Goal: Communication & Community: Answer question/provide support

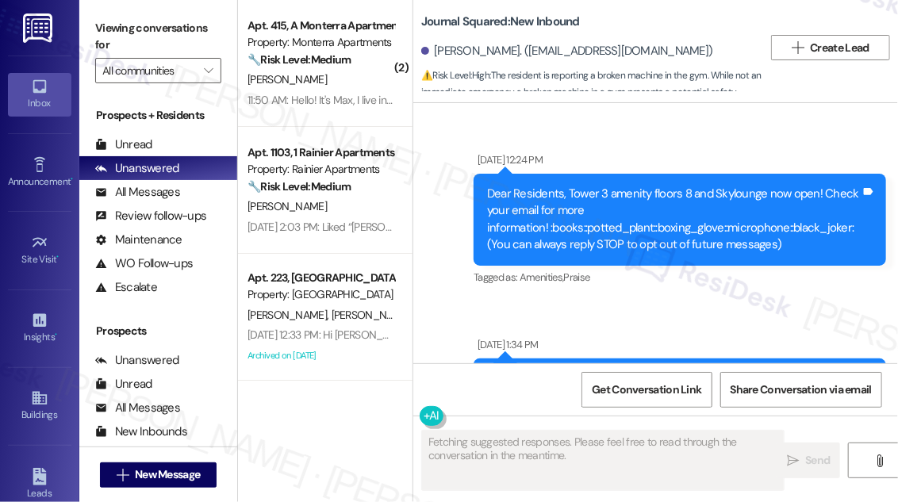
scroll to position [18260, 0]
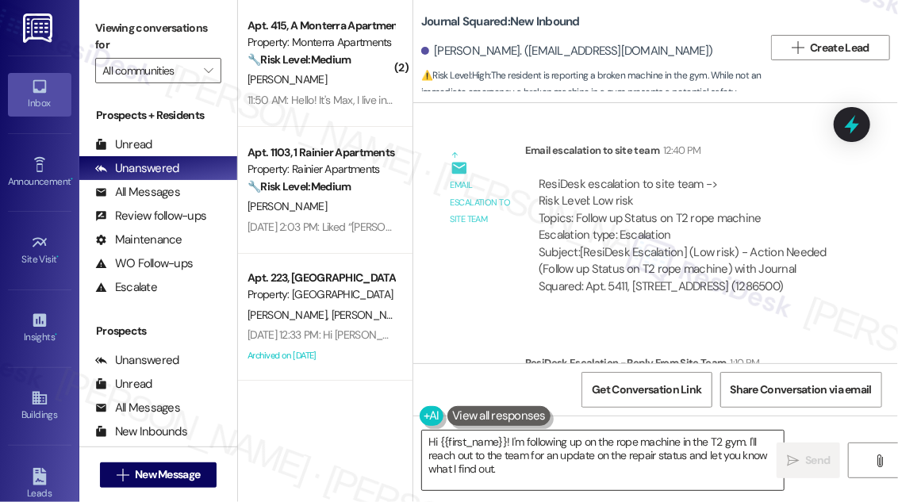
click at [522, 447] on textarea "Hi {{first_name}}! I'm following up on the rope machine in the T2 gym. I'll rea…" at bounding box center [603, 461] width 362 height 60
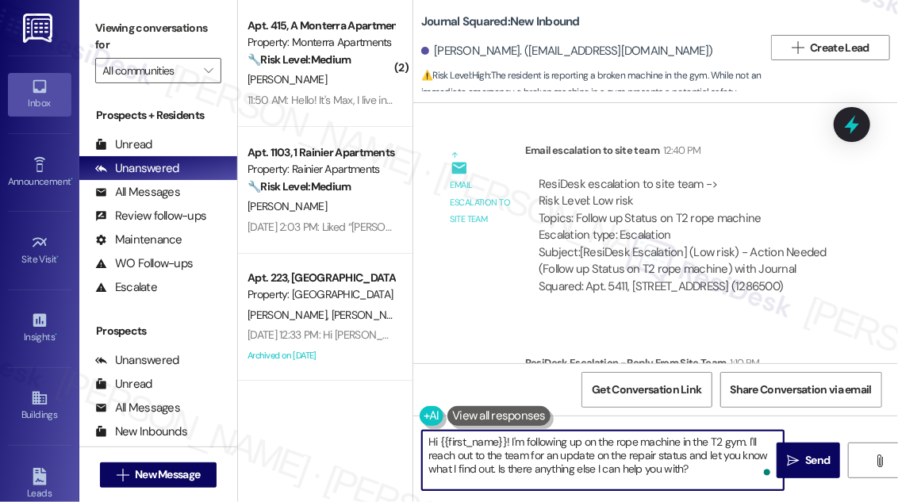
drag, startPoint x: 704, startPoint y: 469, endPoint x: 511, endPoint y: 441, distance: 194.8
click at [511, 441] on textarea "Hi {{first_name}}! I'm following up on the rope machine in the T2 gym. I'll rea…" at bounding box center [603, 461] width 362 height 60
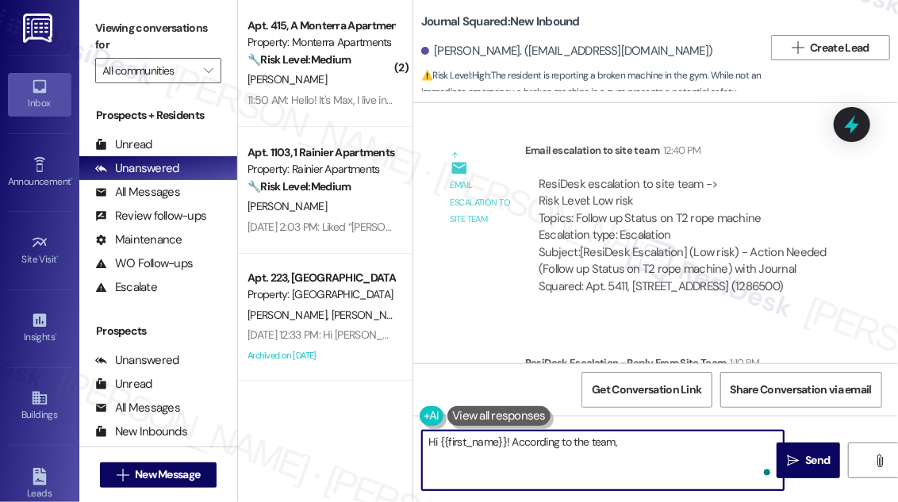
paste textarea "This repair will be completed this week."
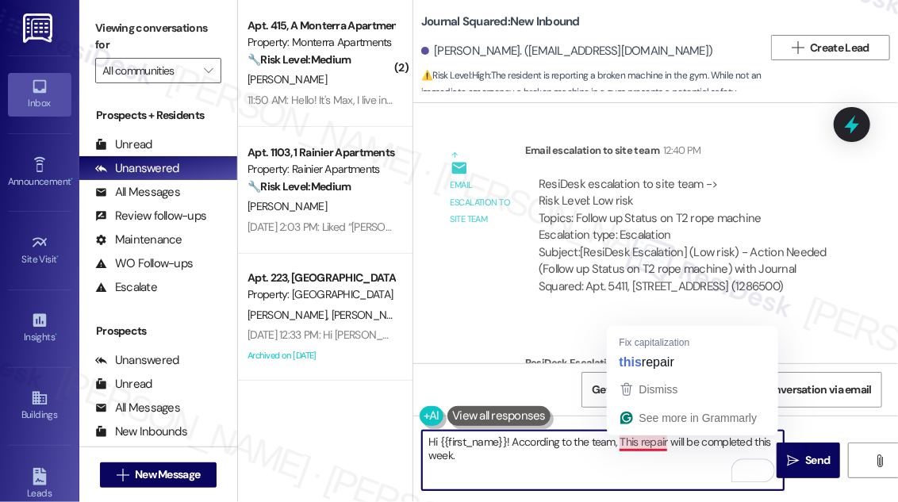
click at [628, 435] on textarea "Hi {{first_name}}! According to the team, This repair will be completed this we…" at bounding box center [603, 461] width 362 height 60
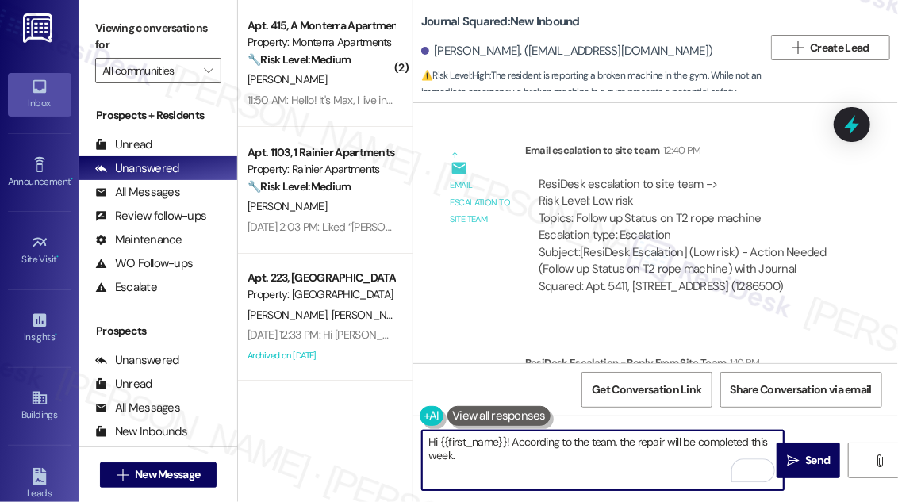
click at [505, 456] on textarea "Hi {{first_name}}! According to the team, the repair will be completed this wee…" at bounding box center [603, 461] width 362 height 60
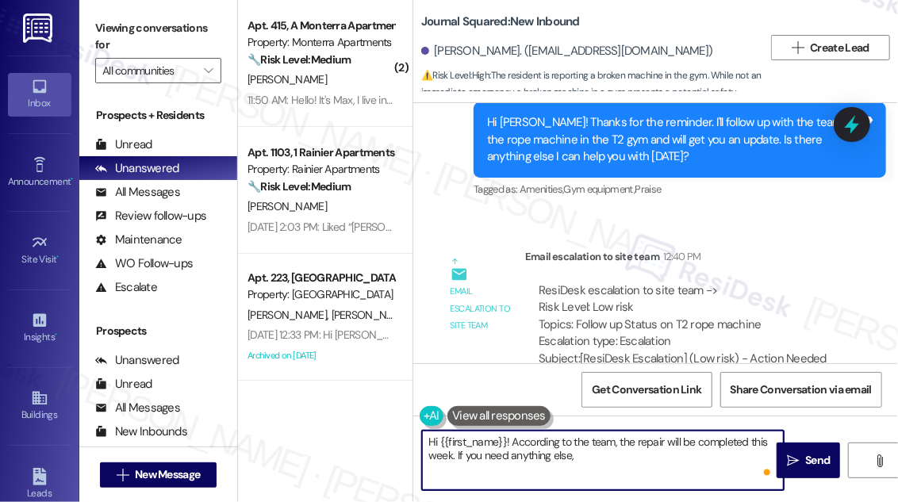
scroll to position [17900, 0]
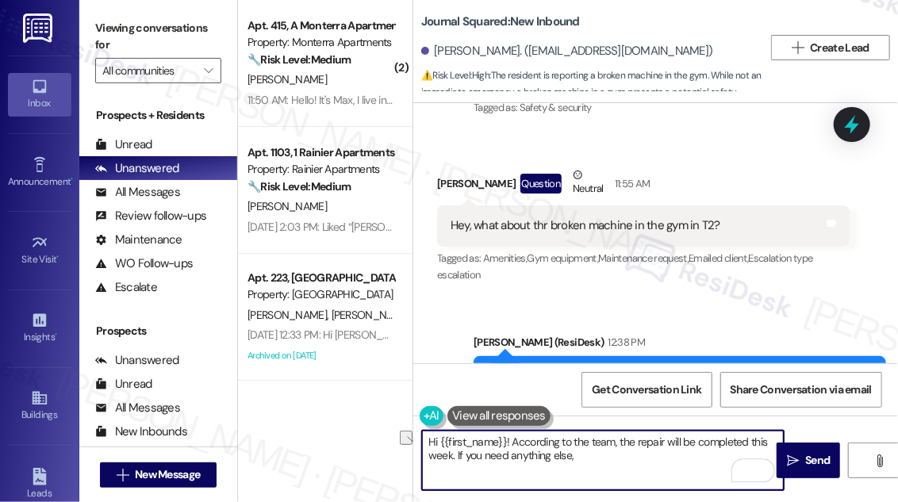
drag, startPoint x: 598, startPoint y: 457, endPoint x: 455, endPoint y: 452, distance: 143.7
click at [455, 452] on textarea "Hi {{first_name}}! According to the team, the repair will be completed this wee…" at bounding box center [603, 461] width 362 height 60
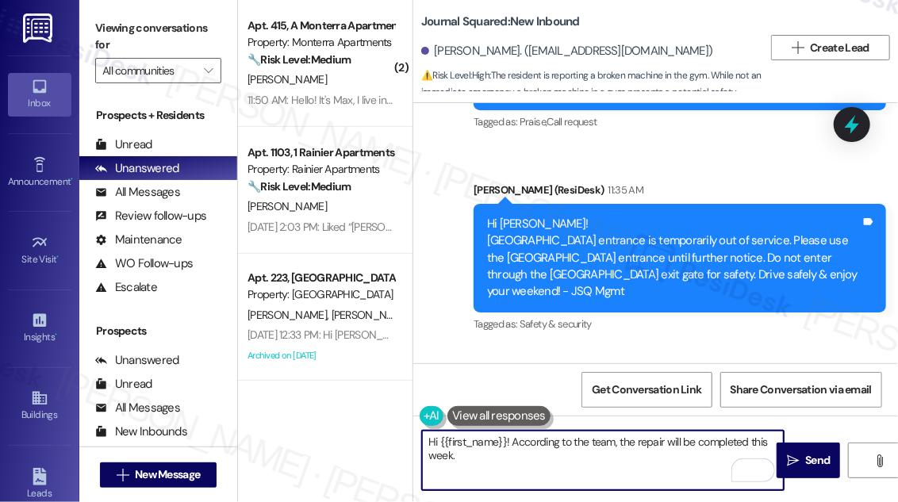
scroll to position [18260, 0]
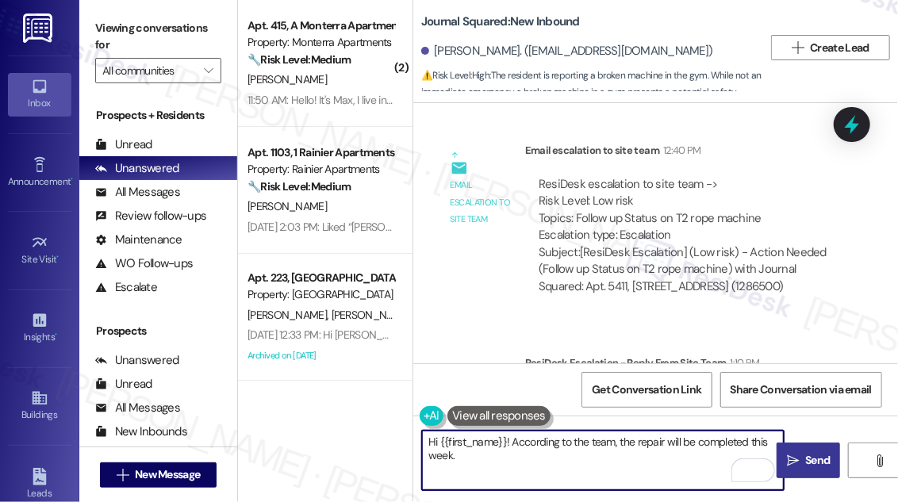
type textarea "Hi {{first_name}}! According to the team, the repair will be completed this wee…"
click at [812, 463] on span "Send" at bounding box center [817, 460] width 25 height 17
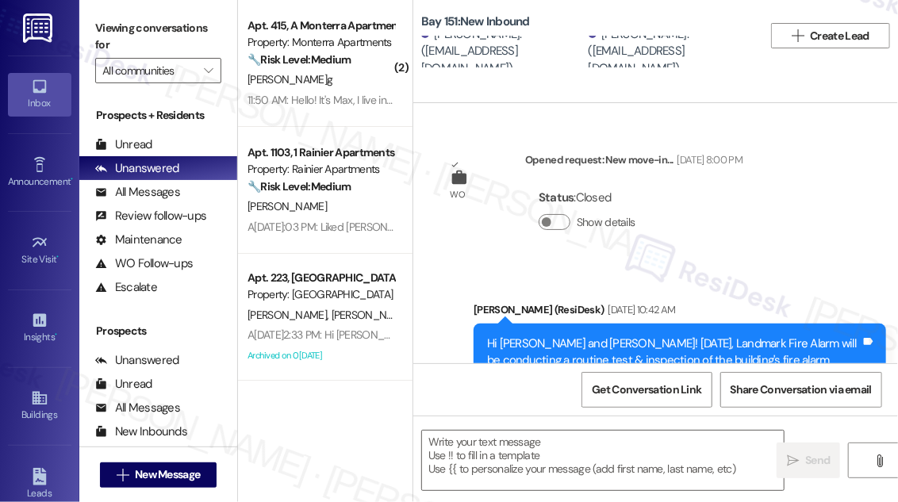
scroll to position [4690, 0]
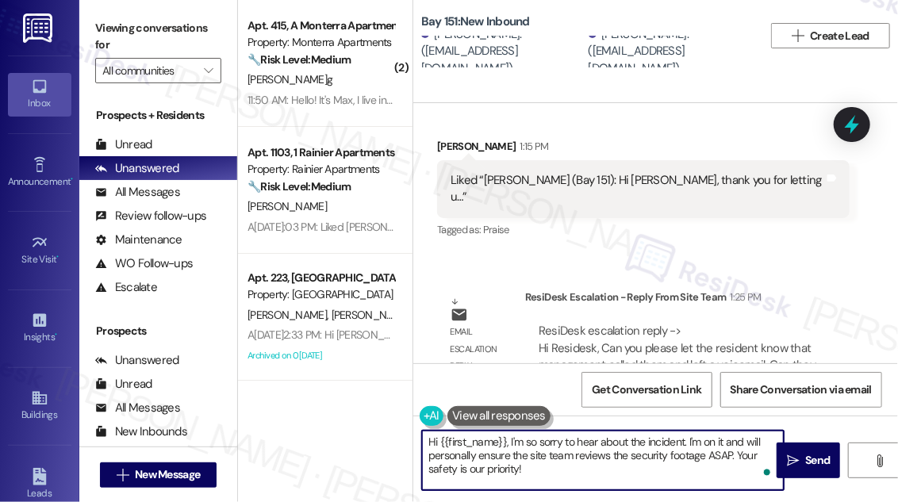
drag, startPoint x: 515, startPoint y: 463, endPoint x: 511, endPoint y: 440, distance: 23.3
click at [511, 440] on textarea "Hi {{first_name}}, I'm so sorry to hear about the incident. I'm on it and will …" at bounding box center [603, 461] width 362 height 60
paste textarea "management called them and left a voicemail. Can they please call us back at 20…"
click at [512, 438] on textarea "Hi {{first_name}}, management called them and left a voicemail. Can they please…" at bounding box center [603, 461] width 362 height 60
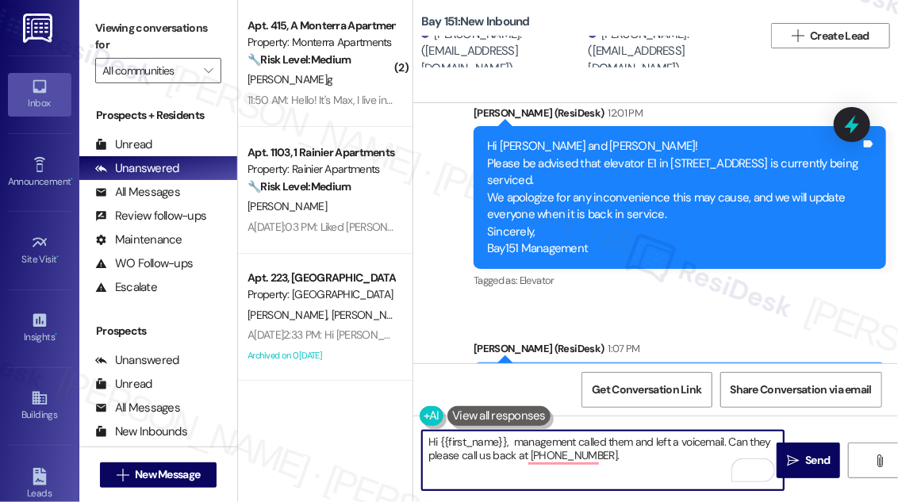
scroll to position [4184, 0]
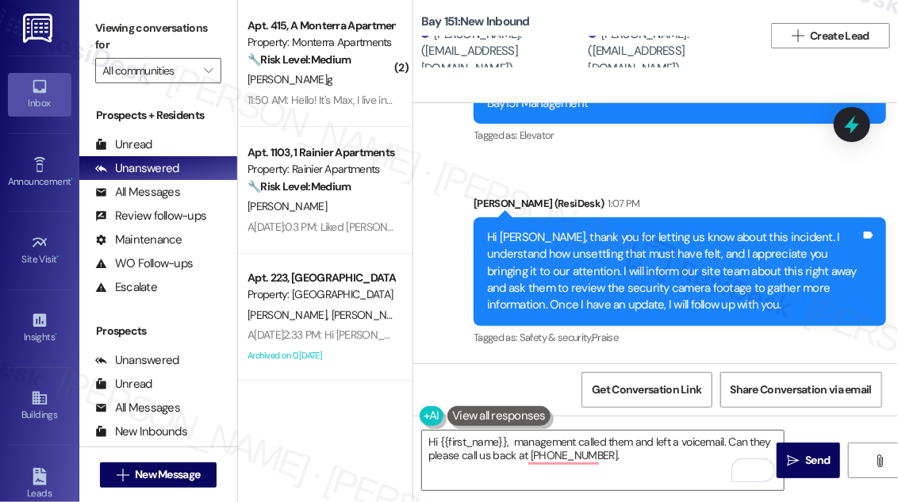
click at [514, 229] on div "Hi Yuxuan, thank you for letting us know about this incident. I understand how …" at bounding box center [674, 271] width 374 height 85
copy div "Yuxuan"
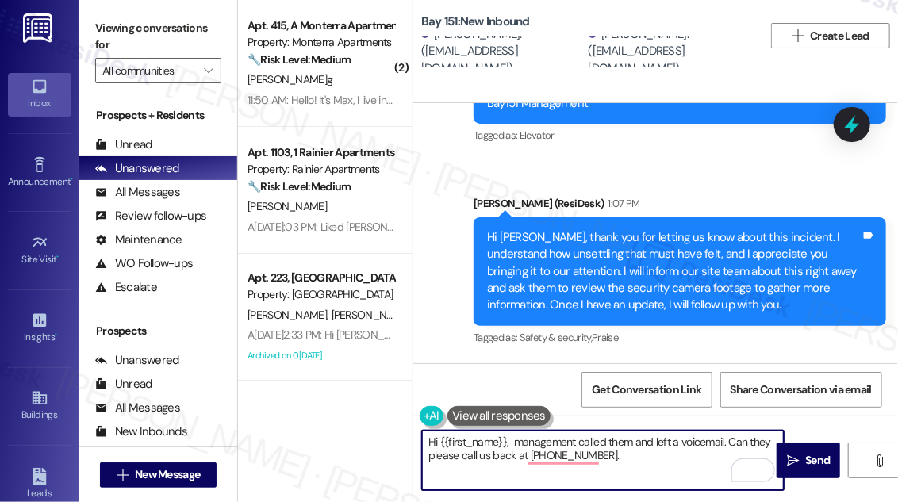
drag, startPoint x: 440, startPoint y: 439, endPoint x: 505, endPoint y: 436, distance: 65.1
click at [505, 436] on textarea "Hi {{first_name}}, management called them and left a voicemail. Can they please…" at bounding box center [603, 461] width 362 height 60
paste textarea "Yuxuan"
click at [590, 440] on textarea "Hi Yuxuan, management called them and left a voicemail. Can they please call us…" at bounding box center [603, 461] width 362 height 60
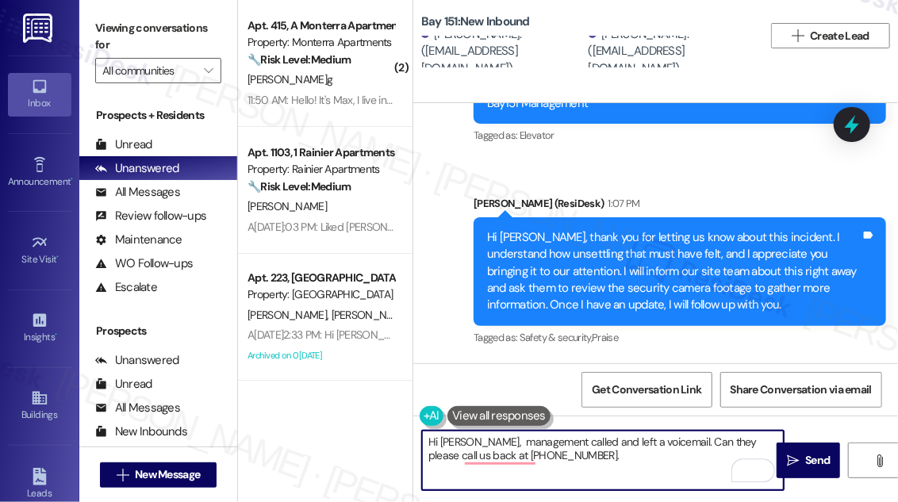
click at [609, 441] on textarea "Hi Yuxuan, management called and left a voicemail. Can they please call us back…" at bounding box center [603, 461] width 362 height 60
click at [717, 440] on textarea "Hi Yuxuan, management called and left you a voicemail. Can they please call us …" at bounding box center [603, 461] width 362 height 60
click at [428, 455] on textarea "Hi Yuxuan, management called and left you a voicemail. Can you please call us b…" at bounding box center [603, 461] width 362 height 60
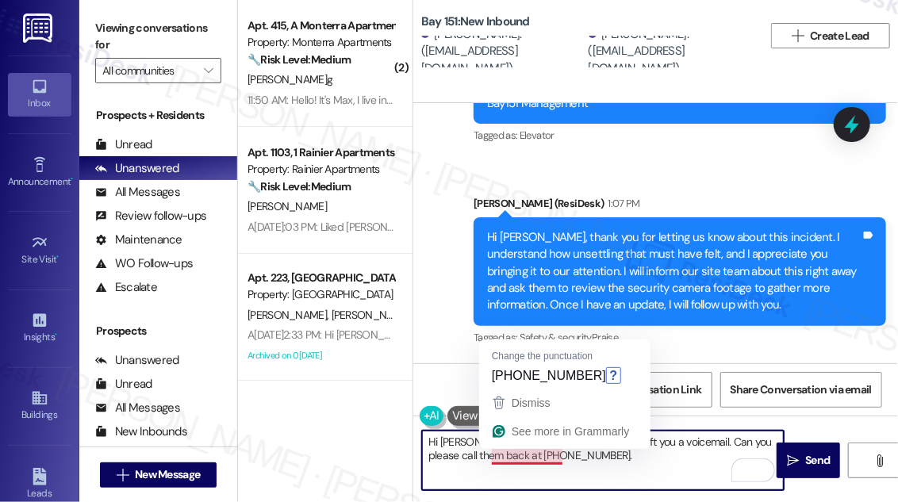
click at [473, 435] on textarea "Hi Yuxuan, management called and left you a voicemail. Can you please call them…" at bounding box center [603, 461] width 362 height 60
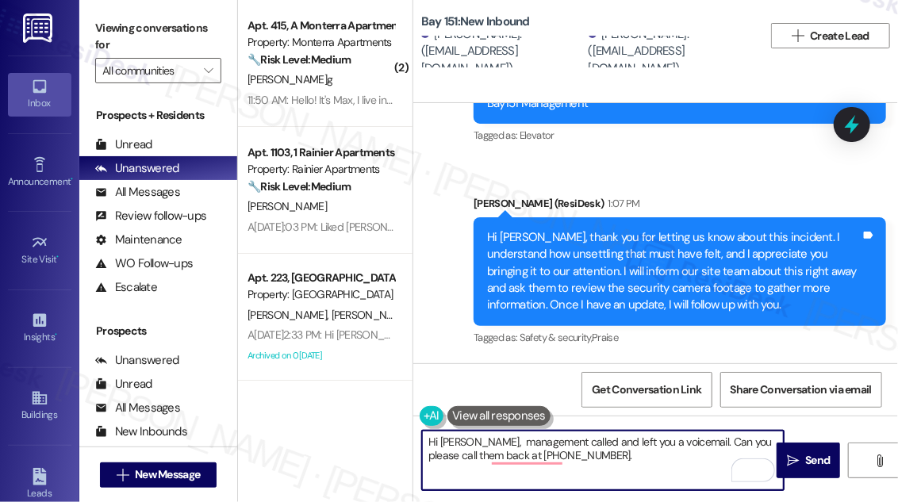
click at [478, 436] on textarea "Hi Yuxuan, management called and left you a voicemail. Can you please call them…" at bounding box center [603, 461] width 362 height 60
click at [605, 437] on textarea "Hi Yuxuan, management called and left you a voicemail. Can you please call them…" at bounding box center [603, 461] width 362 height 60
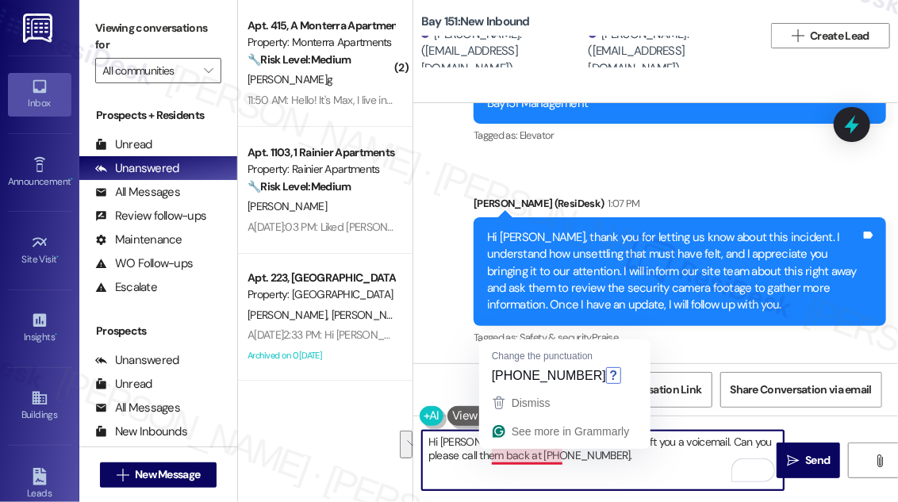
click at [584, 451] on textarea "Hi Yuxuan, management called and left you a voicemail. Can you please call them…" at bounding box center [603, 461] width 362 height 60
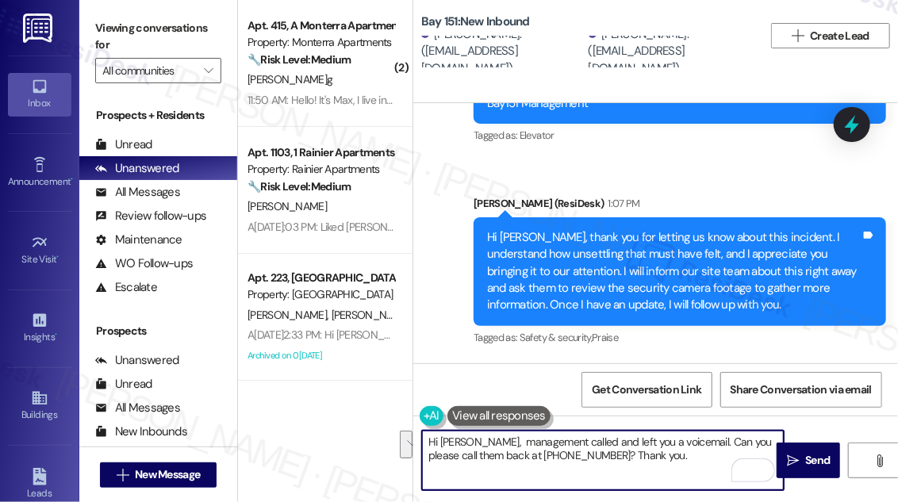
click at [675, 460] on textarea "Hi Yuxuan, management called and left you a voicemail. Can you please call them…" at bounding box center [603, 461] width 362 height 60
drag, startPoint x: 490, startPoint y: 455, endPoint x: 563, endPoint y: 456, distance: 72.2
click at [563, 456] on textarea "Hi Yuxuan, management called and left you a voicemail. Can you please call them…" at bounding box center [603, 461] width 362 height 60
click at [700, 472] on textarea "Hi Yuxuan, management called and left you a voicemail. Can you please call them…" at bounding box center [603, 461] width 362 height 60
type textarea "Hi Yuxuan, management called and left you a voicemail. Can you please call them…"
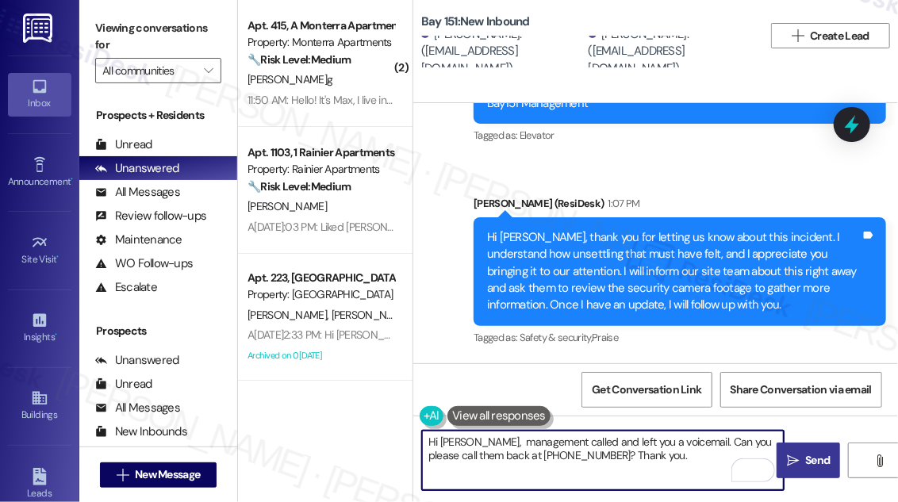
click at [798, 455] on icon "" at bounding box center [793, 461] width 12 height 13
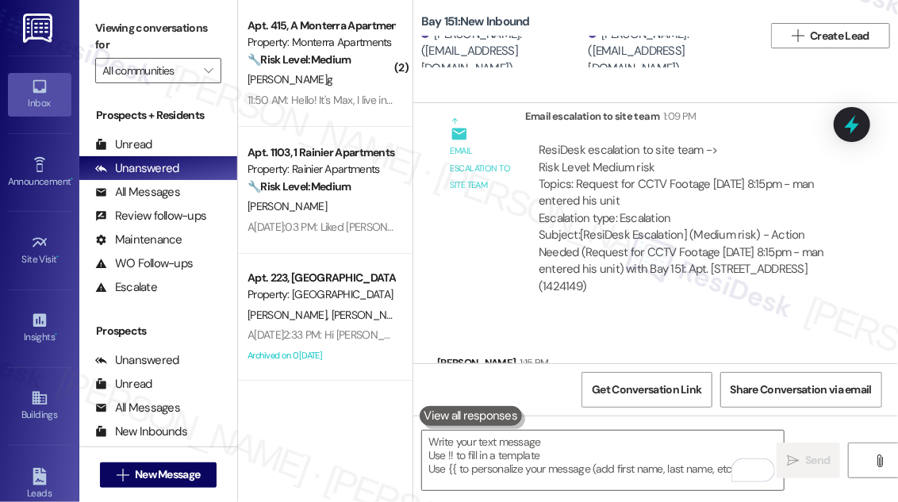
scroll to position [4256, 0]
